Goal: Transaction & Acquisition: Purchase product/service

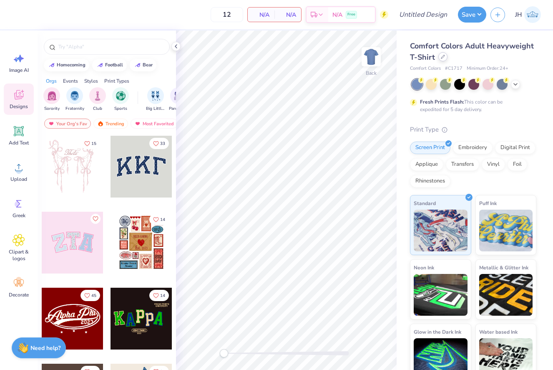
click at [442, 58] on icon at bounding box center [443, 57] width 4 height 4
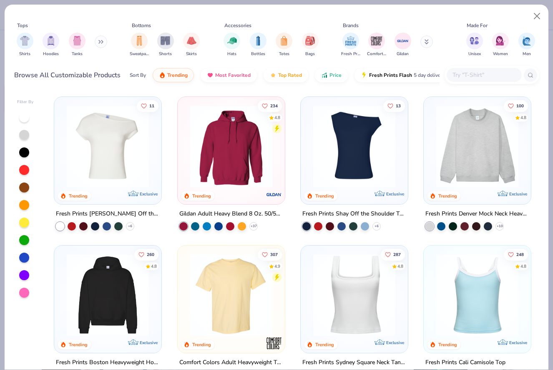
click at [103, 44] on button at bounding box center [101, 41] width 13 height 13
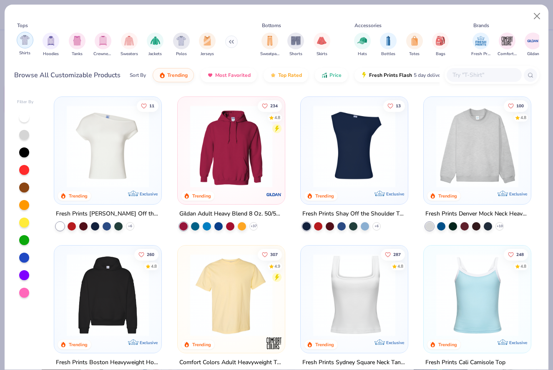
click at [28, 45] on img "filter for Shirts" at bounding box center [25, 40] width 10 height 10
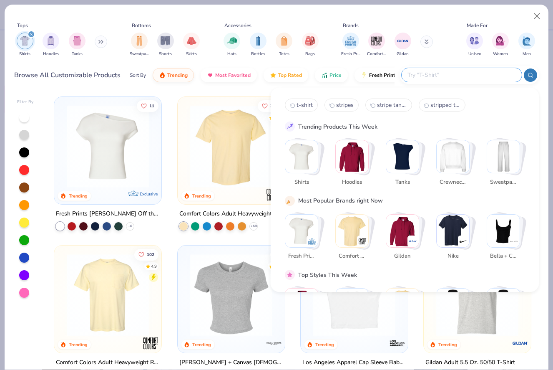
click at [466, 75] on input "text" at bounding box center [461, 75] width 109 height 10
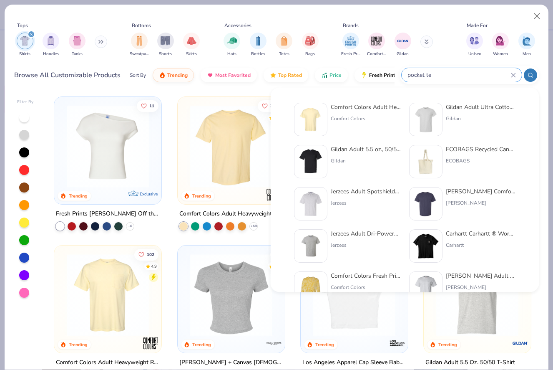
type input "pocket tee"
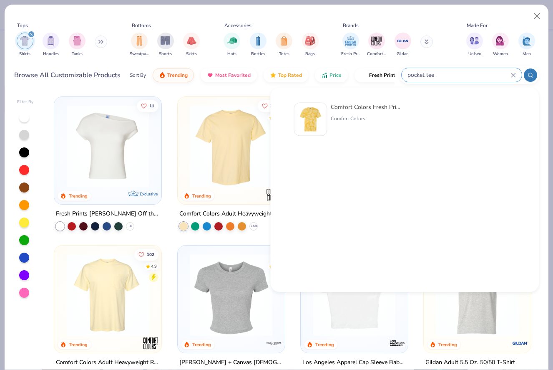
click at [512, 74] on icon at bounding box center [513, 75] width 5 height 5
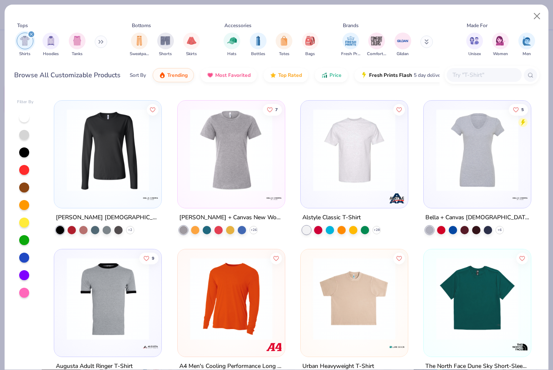
scroll to position [4031, 0]
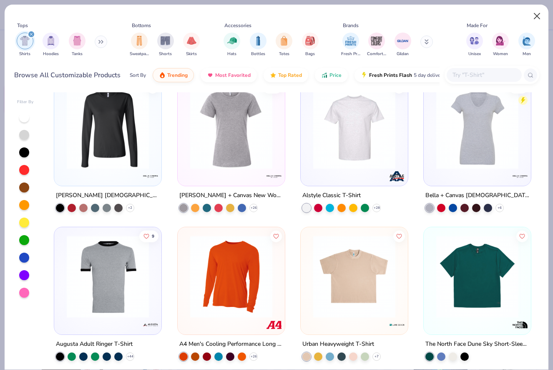
click at [537, 15] on button "Close" at bounding box center [537, 16] width 16 height 16
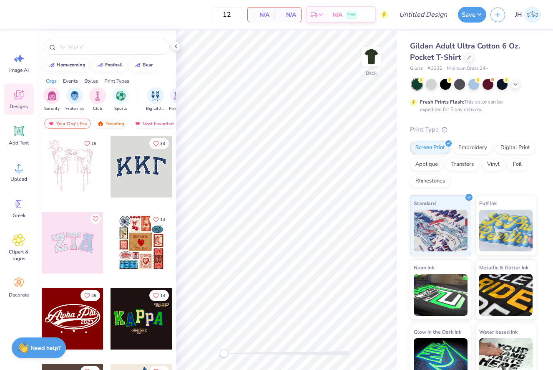
click at [525, 87] on div at bounding box center [474, 84] width 125 height 11
click at [521, 87] on div at bounding box center [474, 84] width 125 height 11
click at [515, 81] on icon at bounding box center [515, 83] width 7 height 7
